Goal: Navigation & Orientation: Find specific page/section

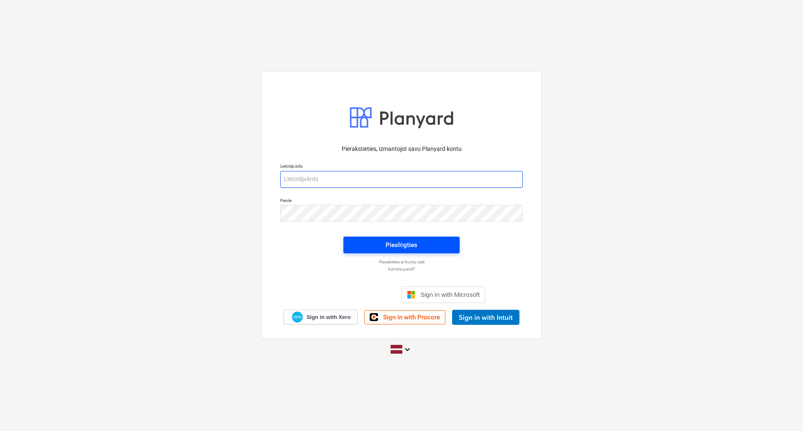
type input "[PERSON_NAME][EMAIL_ADDRESS][DOMAIN_NAME]"
click at [406, 246] on div "Pieslēgties" at bounding box center [402, 245] width 32 height 11
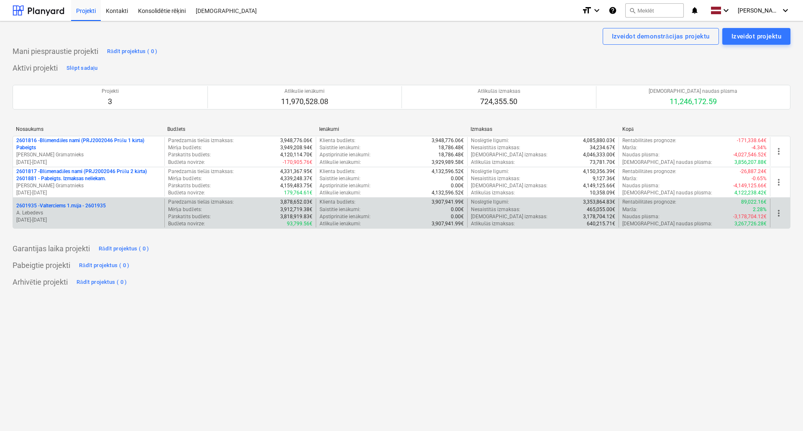
click at [69, 208] on p "2601935 - Valterciems 1.māja - 2601935" at bounding box center [61, 205] width 90 height 7
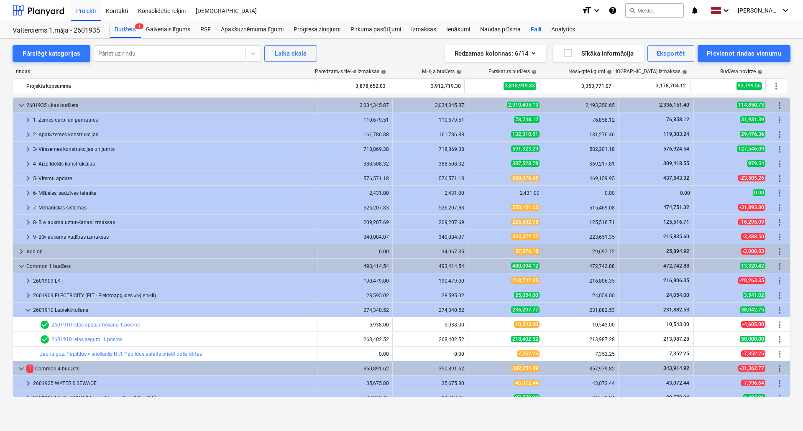
click at [536, 26] on div "Faili" at bounding box center [536, 29] width 20 height 17
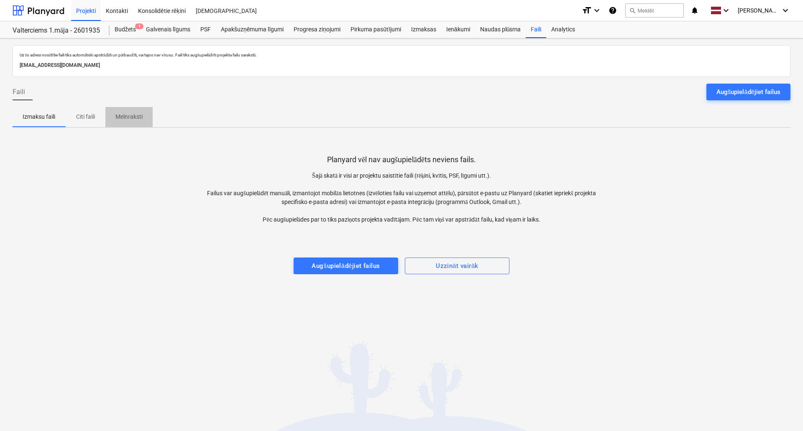
click at [131, 116] on p "Melnraksti" at bounding box center [128, 117] width 27 height 9
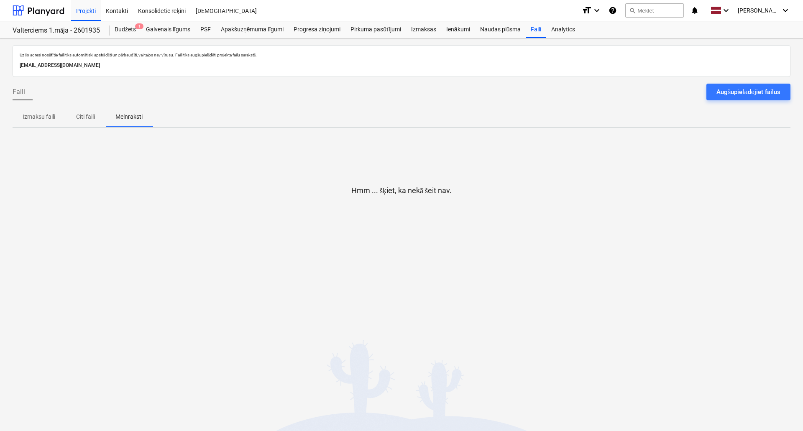
click at [87, 121] on p "Citi faili" at bounding box center [85, 117] width 20 height 9
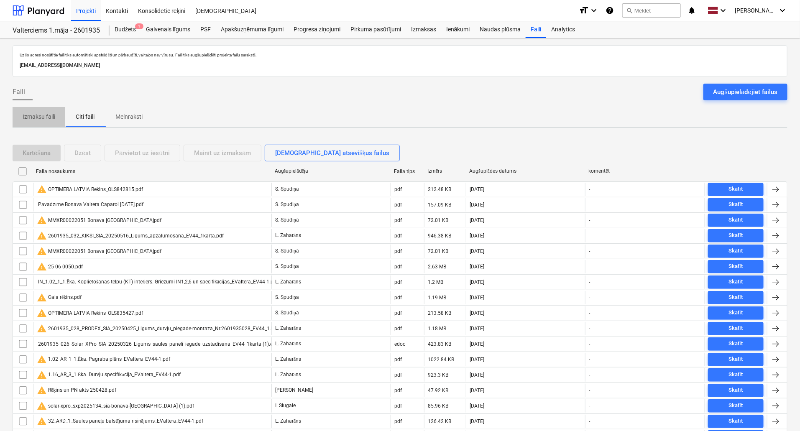
click at [38, 119] on p "Izmaksu faili" at bounding box center [39, 117] width 33 height 9
